Goal: Task Accomplishment & Management: Use online tool/utility

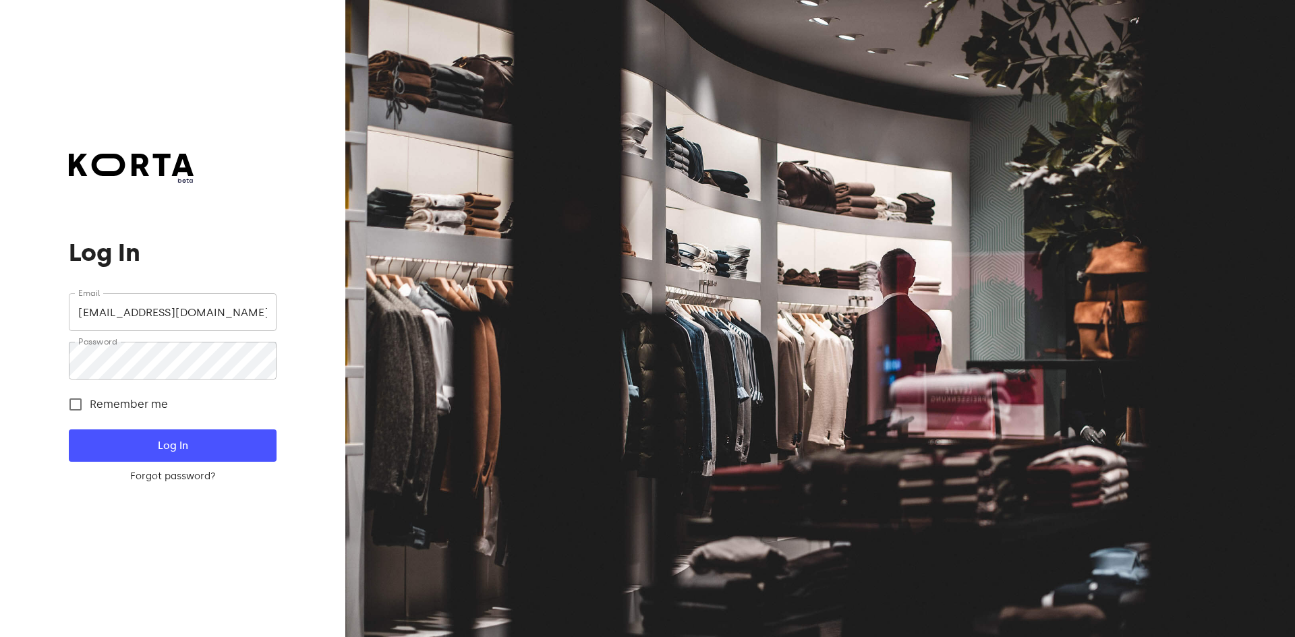
click at [156, 442] on span "Log In" at bounding box center [172, 446] width 164 height 18
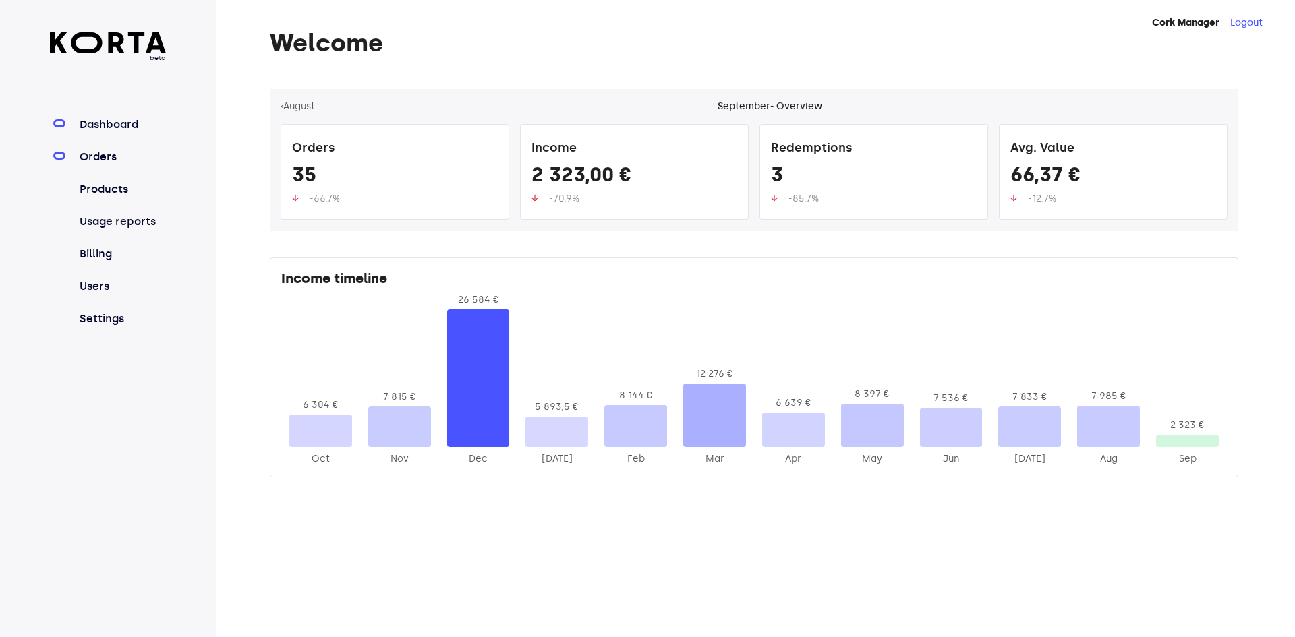
click at [95, 162] on link "Orders" at bounding box center [122, 157] width 90 height 16
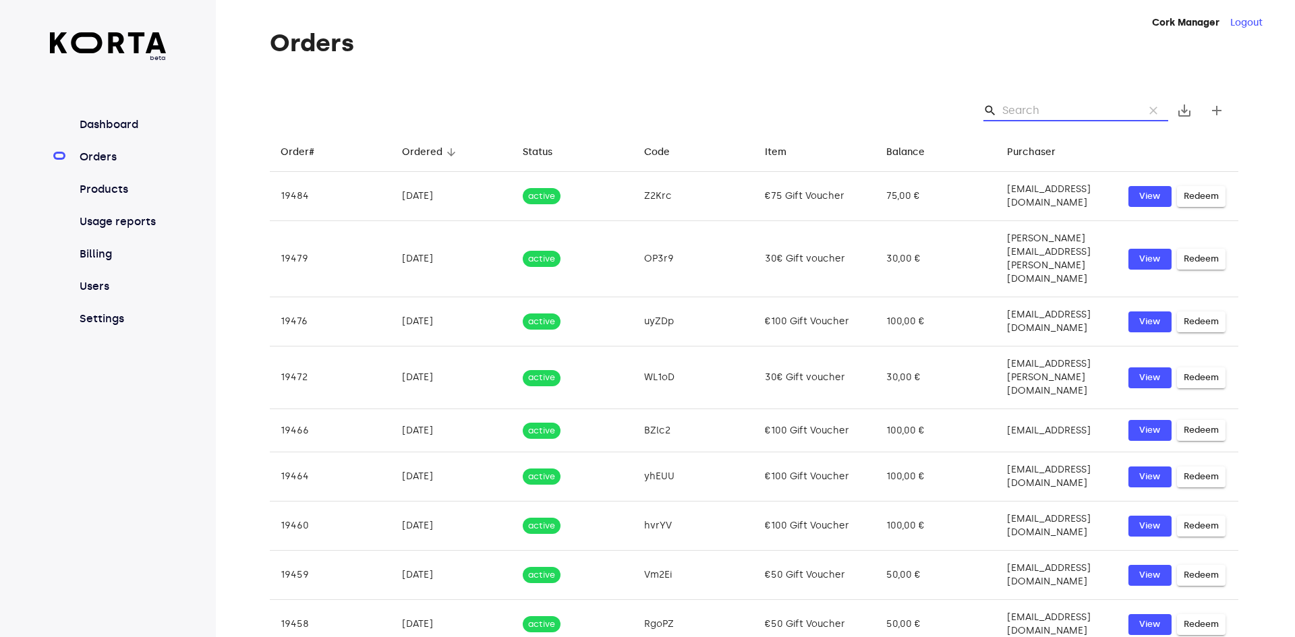
click at [1079, 103] on input "Search" at bounding box center [1067, 111] width 131 height 22
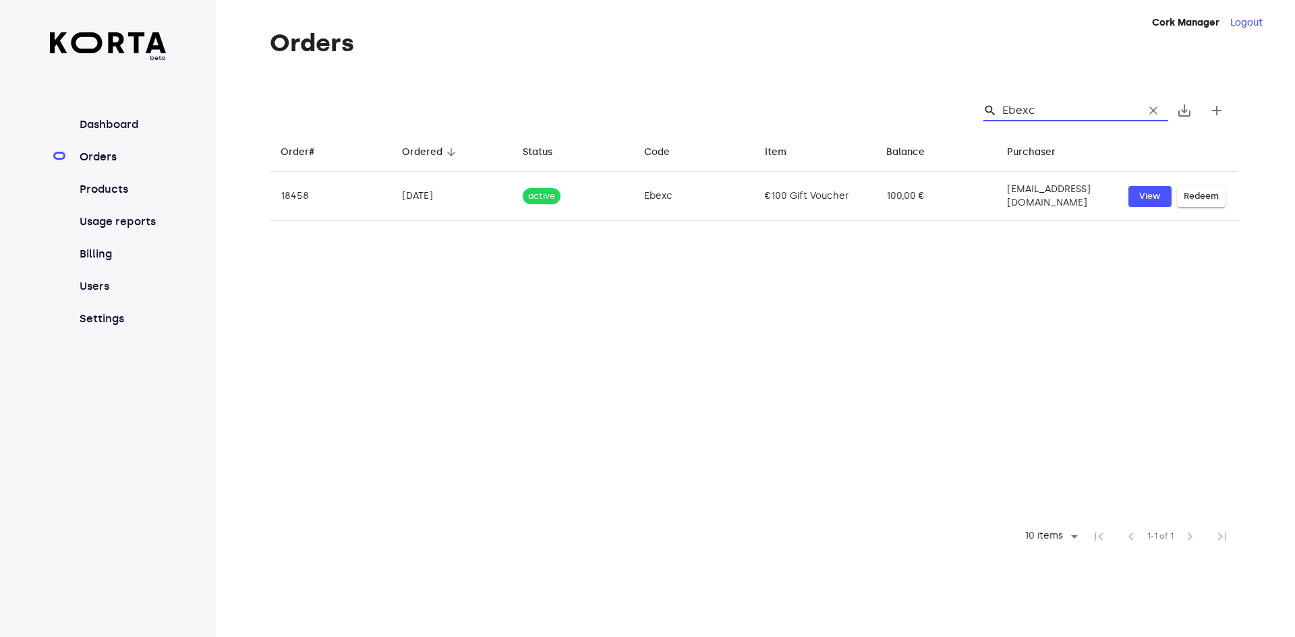
drag, startPoint x: 1058, startPoint y: 115, endPoint x: 1004, endPoint y: 117, distance: 54.0
click at [1004, 117] on input "Ebexc" at bounding box center [1067, 111] width 131 height 22
type input "Ebexc"
drag, startPoint x: 1046, startPoint y: 109, endPoint x: 979, endPoint y: 113, distance: 66.2
click at [979, 113] on div "search Ebexc clear" at bounding box center [1071, 111] width 196 height 22
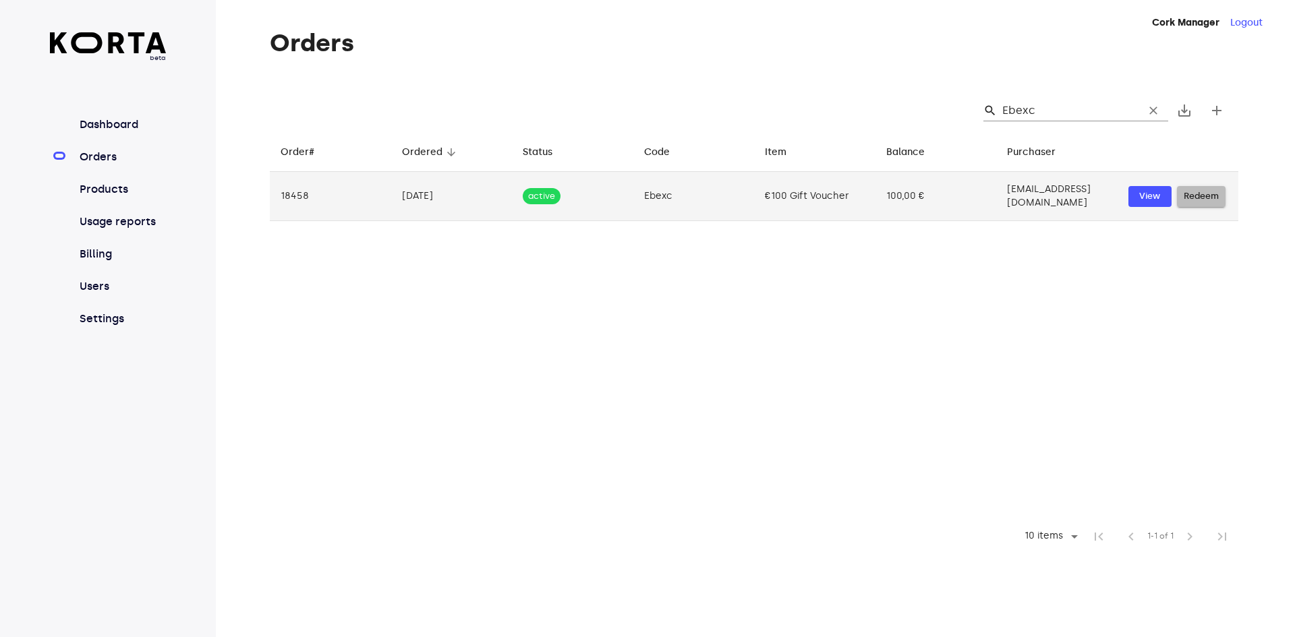
click at [1200, 195] on span "Redeem" at bounding box center [1201, 197] width 35 height 16
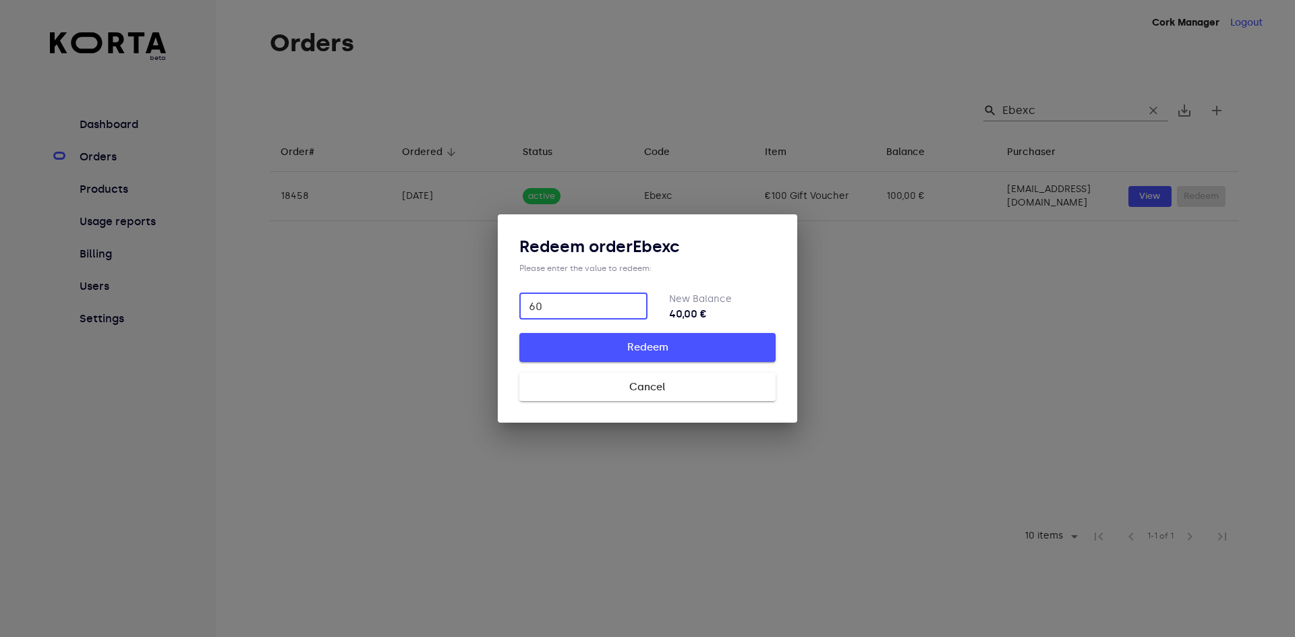
type input "60"
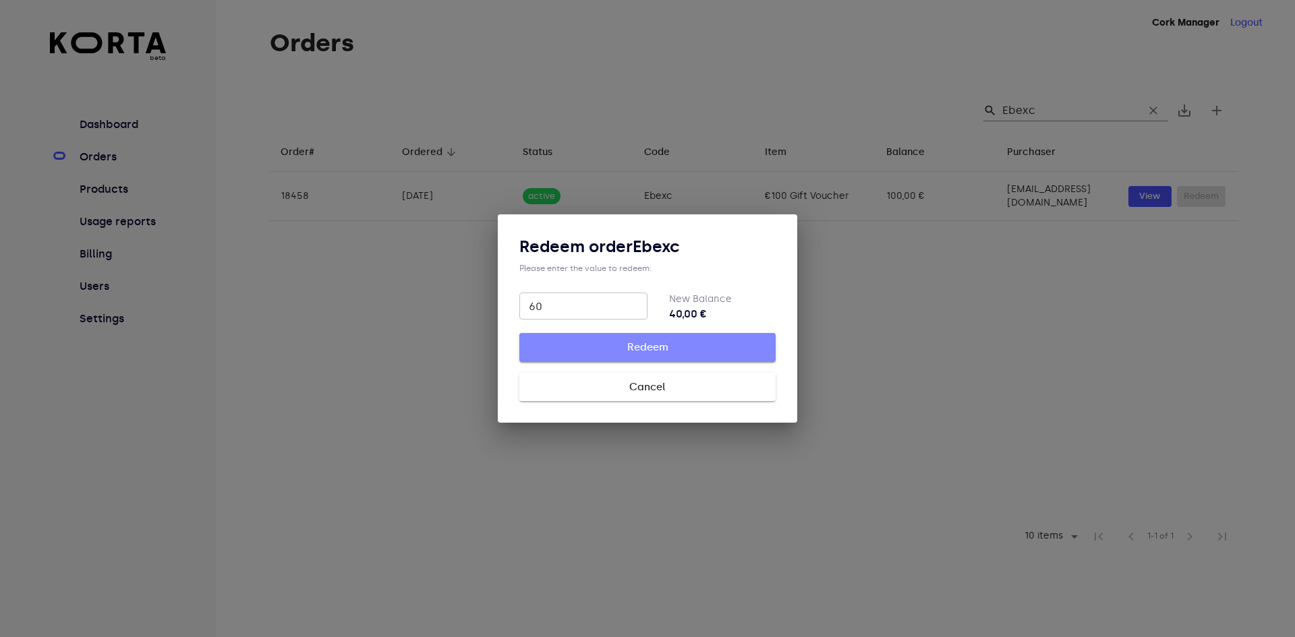
click at [629, 347] on span "Redeem" at bounding box center [647, 348] width 213 height 18
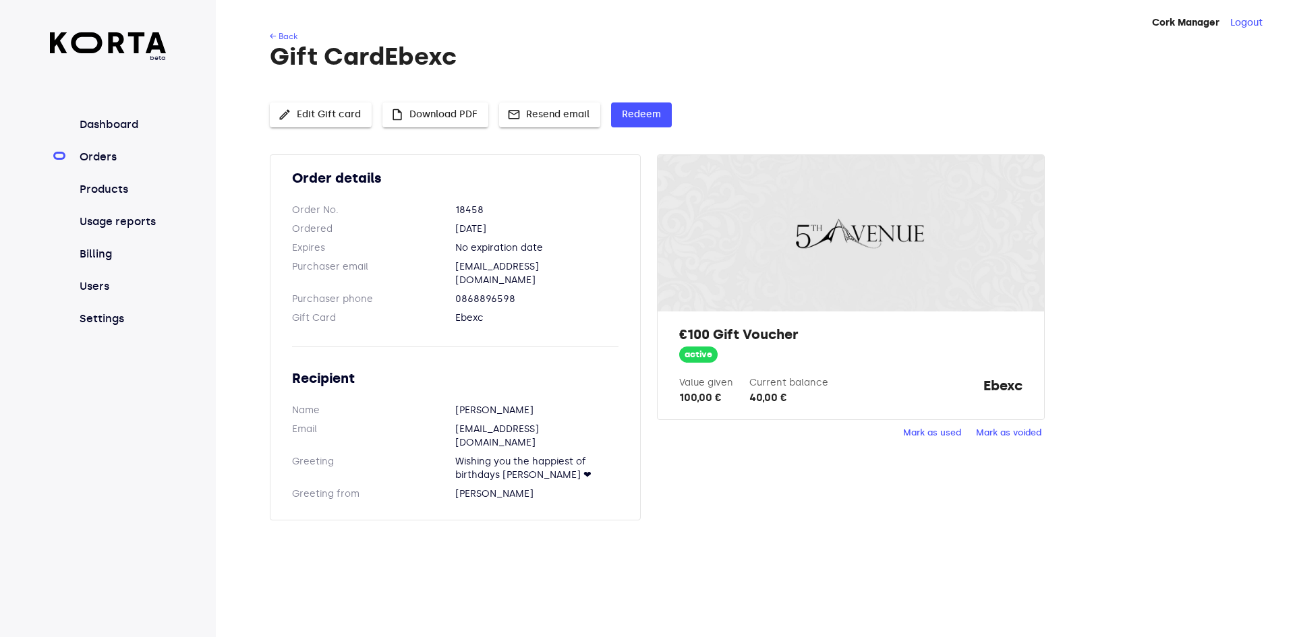
drag, startPoint x: 810, startPoint y: 487, endPoint x: 699, endPoint y: 289, distance: 227.1
click at [810, 486] on div "Order details Order No. 18458 Ordered [DATE] Expires No expiration date Purchas…" at bounding box center [754, 345] width 969 height 382
click at [107, 150] on link "Orders" at bounding box center [122, 157] width 90 height 16
